Goal: Task Accomplishment & Management: Use online tool/utility

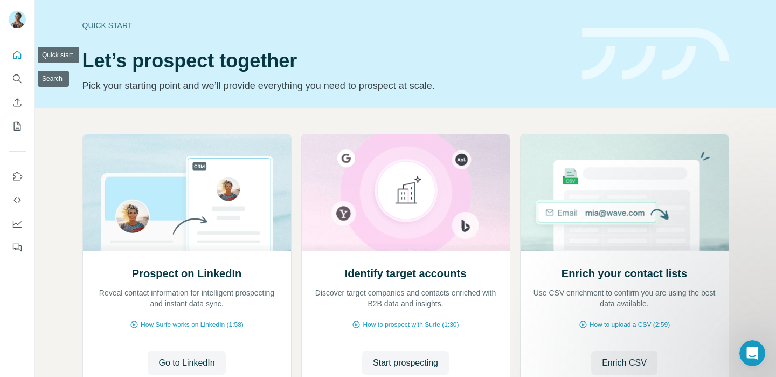
click at [13, 63] on button "Quick start" at bounding box center [17, 54] width 17 height 19
click at [14, 81] on icon "Search" at bounding box center [17, 78] width 11 height 11
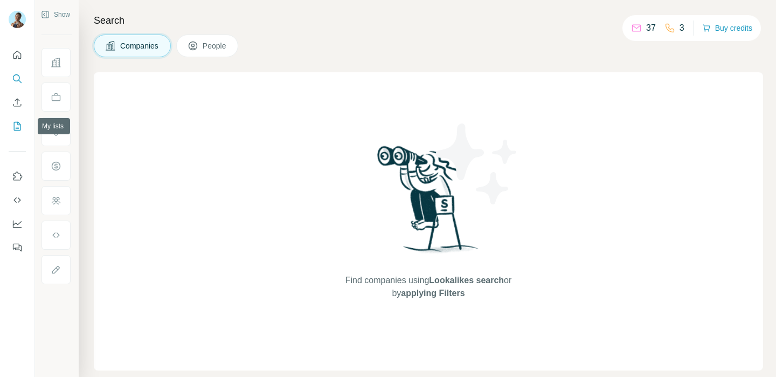
click at [16, 128] on icon "My lists" at bounding box center [18, 125] width 5 height 7
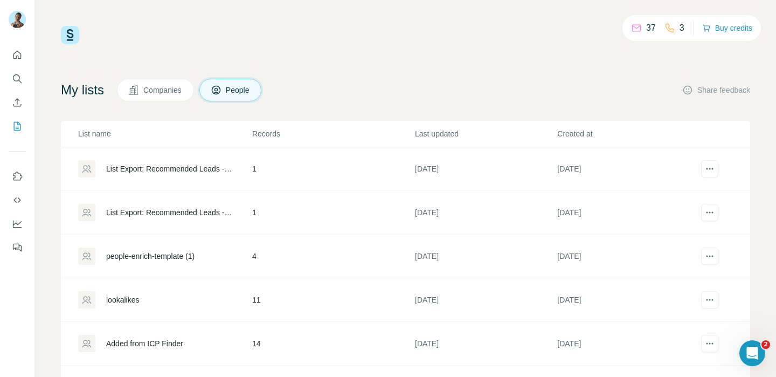
click at [163, 103] on div "My lists Companies People Share feedback List name Records Last updated Created…" at bounding box center [405, 245] width 689 height 333
click at [162, 92] on span "Companies" at bounding box center [162, 90] width 39 height 11
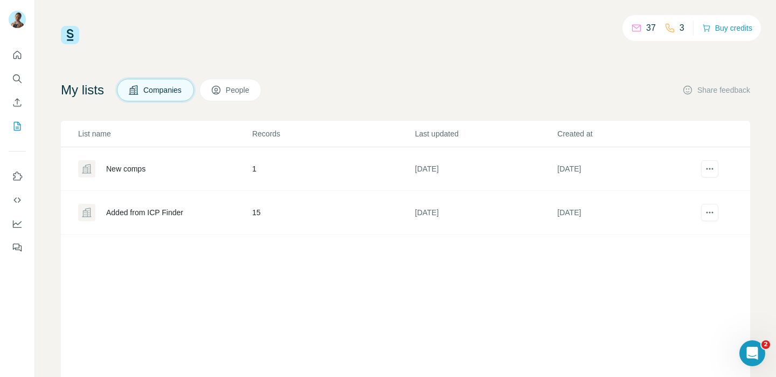
click at [180, 175] on div "New comps" at bounding box center [164, 168] width 173 height 17
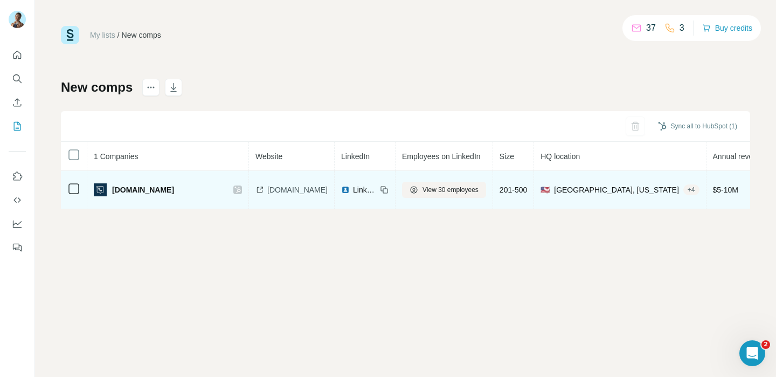
click at [173, 186] on div "Calltools.com" at bounding box center [158, 189] width 129 height 13
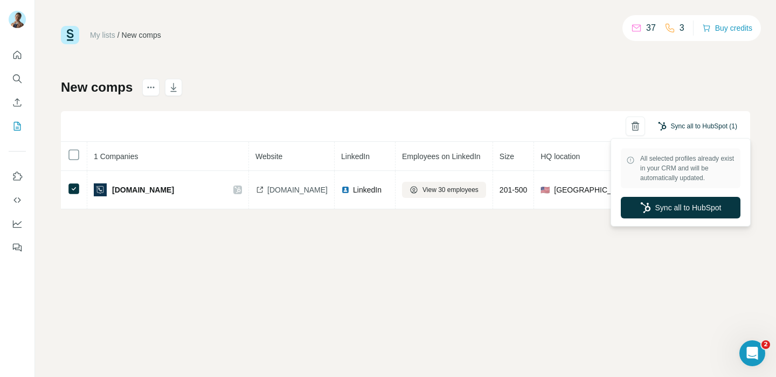
click at [676, 122] on button "Sync all to HubSpot (1)" at bounding box center [697, 126] width 94 height 16
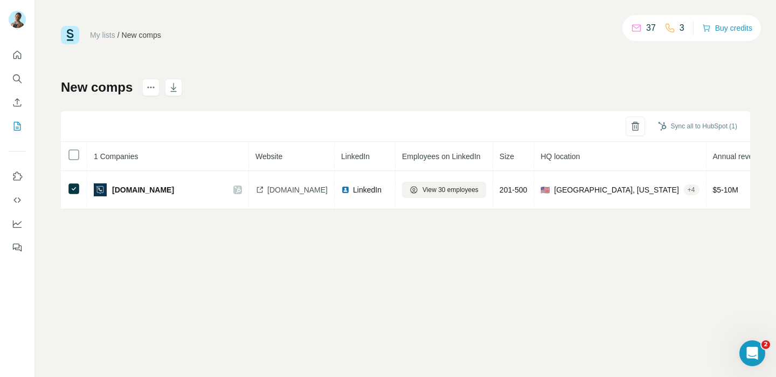
click at [99, 36] on link "My lists" at bounding box center [102, 35] width 25 height 9
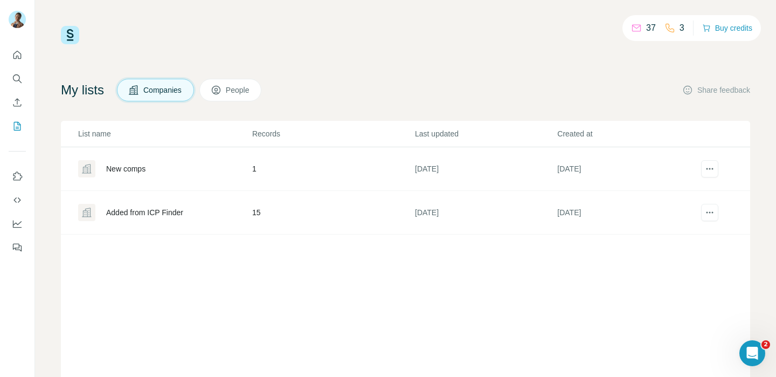
click at [158, 214] on div "Added from ICP Finder" at bounding box center [144, 212] width 77 height 11
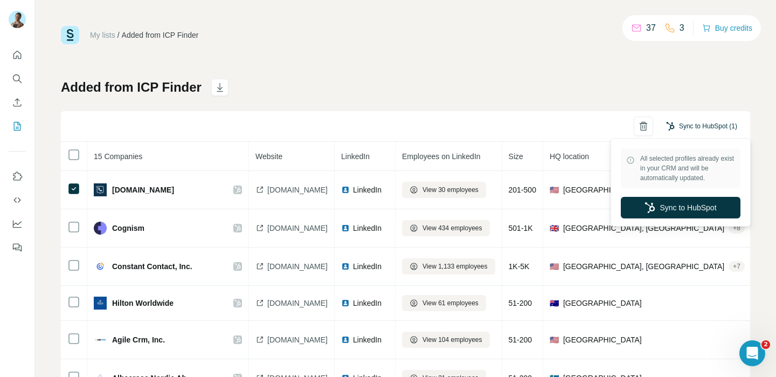
click at [691, 125] on button "Sync to HubSpot (1)" at bounding box center [701, 126] width 86 height 16
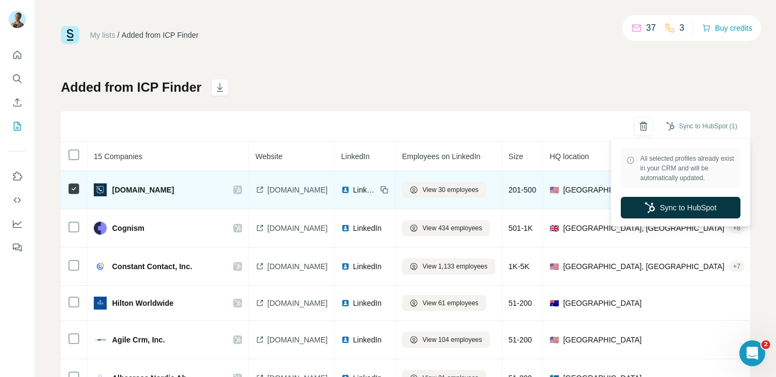
click at [66, 188] on td at bounding box center [74, 190] width 26 height 38
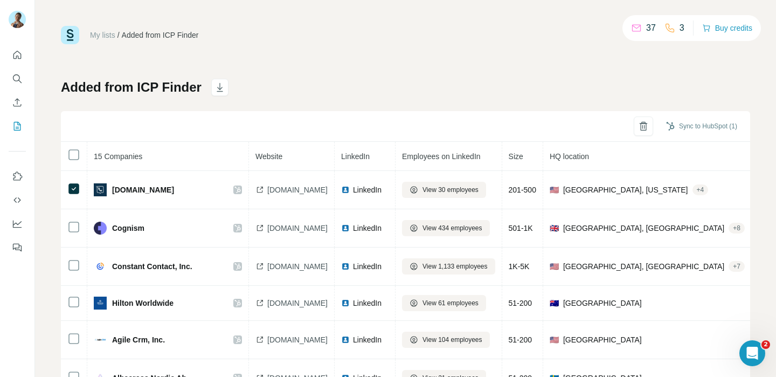
click at [61, 149] on th at bounding box center [74, 156] width 26 height 29
click at [714, 117] on div "Sync all to HubSpot (15)" at bounding box center [696, 125] width 98 height 19
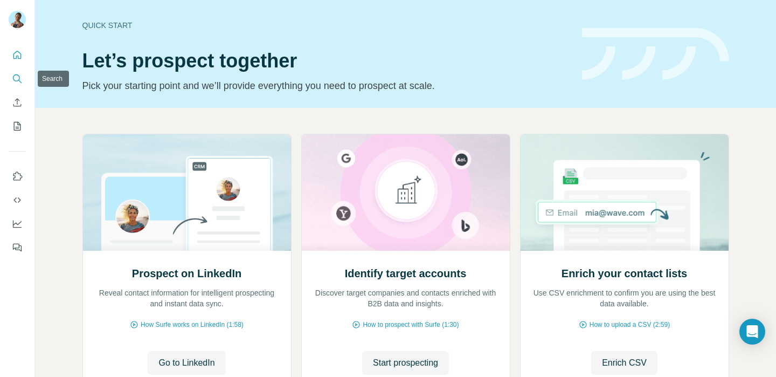
click at [10, 84] on button "Search" at bounding box center [17, 78] width 17 height 19
